Goal: Task Accomplishment & Management: Use online tool/utility

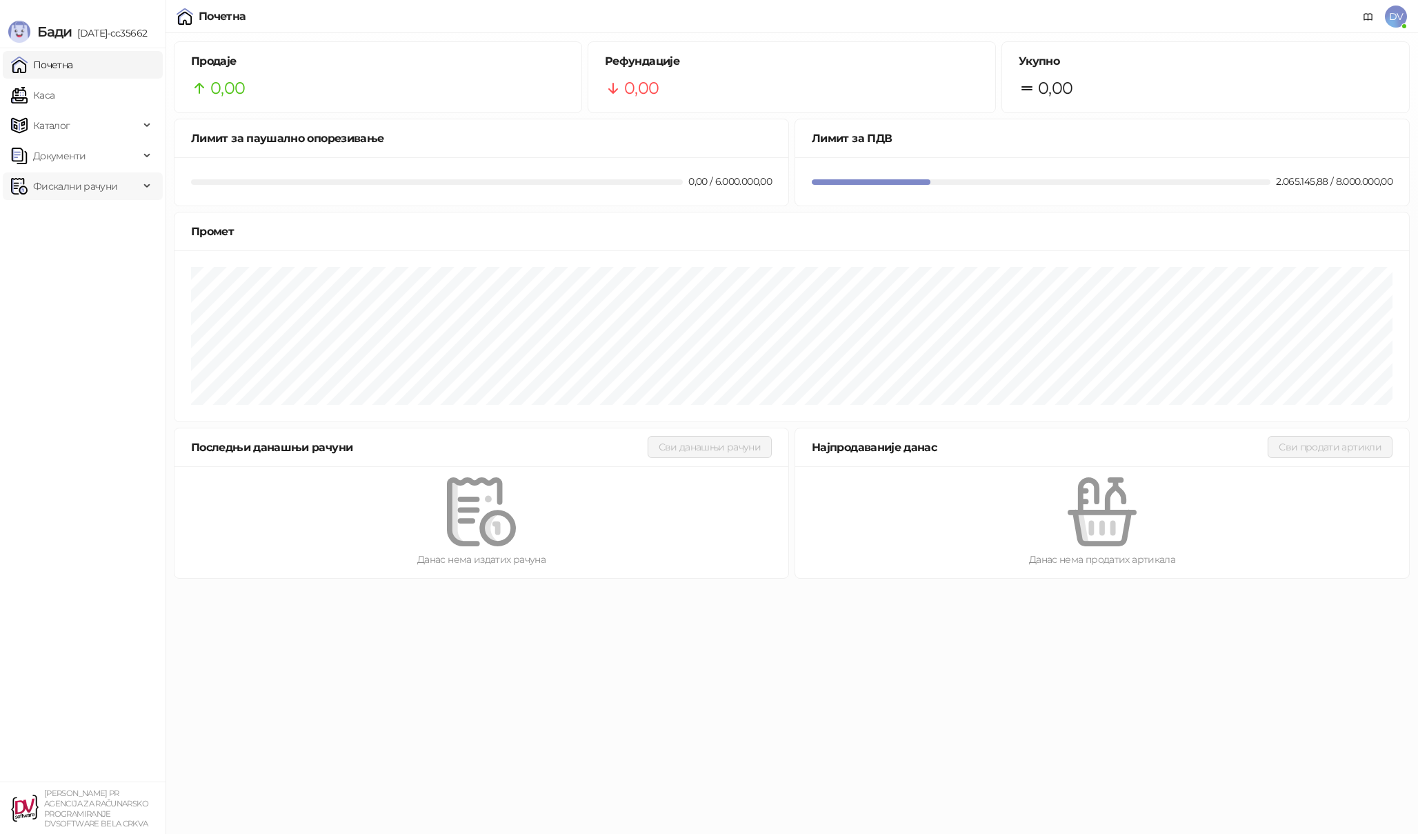
click at [134, 185] on span "Фискални рачуни" at bounding box center [75, 186] width 128 height 28
click at [109, 210] on link "Издати рачуни" at bounding box center [63, 217] width 92 height 28
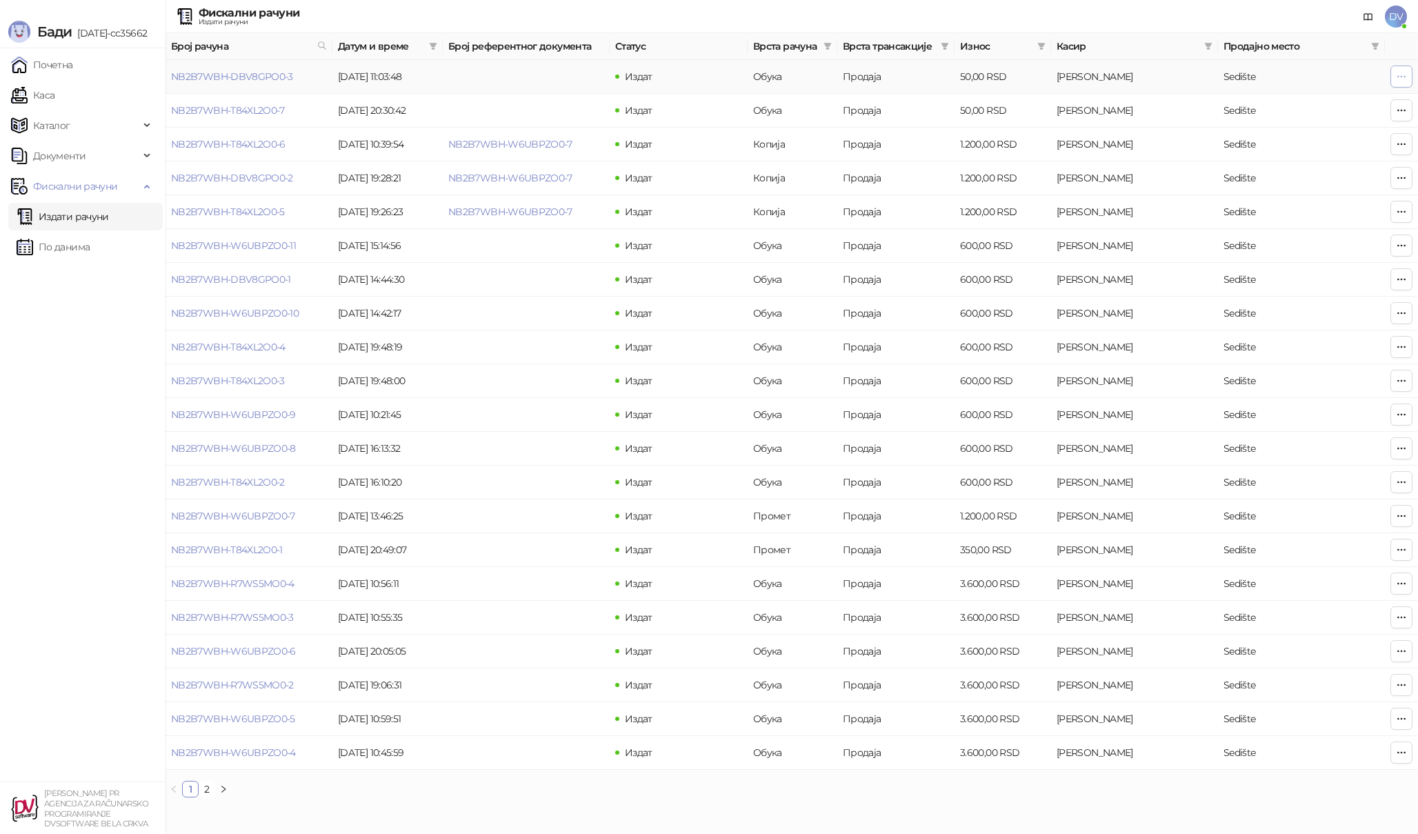
click at [1401, 76] on icon "button" at bounding box center [1402, 76] width 8 height 1
click at [1299, 131] on span "Штампај на термалном штампачу" at bounding box center [1317, 132] width 168 height 15
